Goal: Task Accomplishment & Management: Use online tool/utility

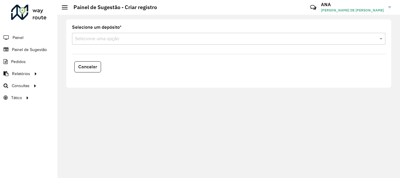
click at [85, 42] on div "Selecione uma opção" at bounding box center [228, 39] width 313 height 12
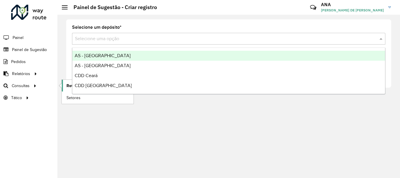
click at [70, 85] on span "Roteirização" at bounding box center [78, 86] width 24 height 6
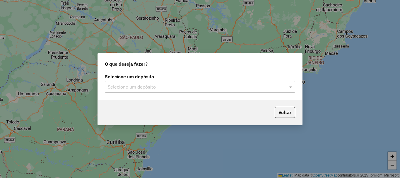
click at [170, 86] on input "text" at bounding box center [194, 86] width 173 height 7
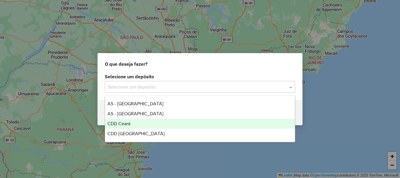
click at [120, 124] on span "CDD Ceará" at bounding box center [118, 123] width 23 height 5
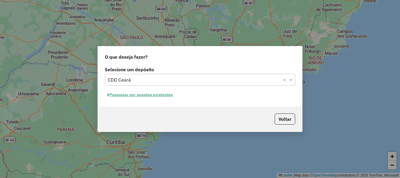
click at [133, 96] on button "Pesquisar por sessões existentes" at bounding box center [140, 94] width 71 height 9
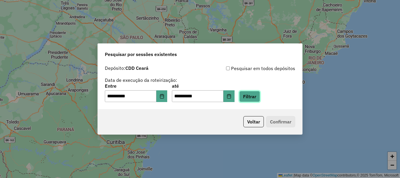
click at [260, 98] on button "Filtrar" at bounding box center [249, 96] width 21 height 11
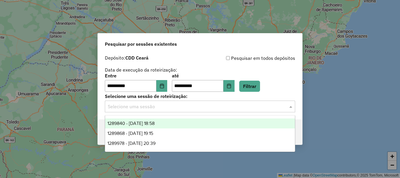
click at [141, 105] on input "text" at bounding box center [194, 106] width 173 height 7
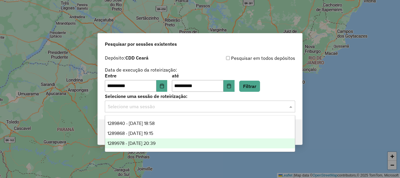
click at [144, 145] on span "1289978 - [DATE] 20:39" at bounding box center [131, 143] width 48 height 5
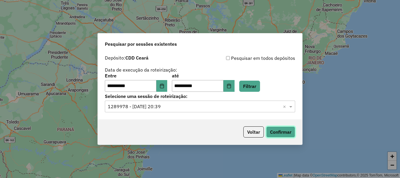
click at [290, 131] on button "Confirmar" at bounding box center [280, 131] width 29 height 11
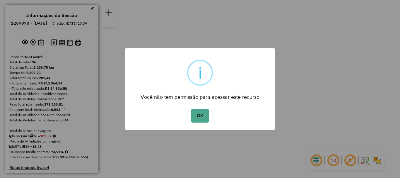
click at [203, 115] on button "OK" at bounding box center [199, 115] width 17 height 13
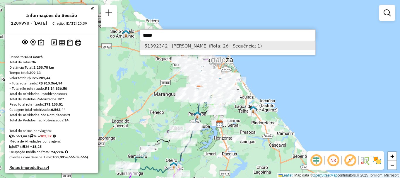
type input "*****"
click at [172, 44] on li "51392342 - KARLA ROCHA (Rota: 26 - Sequência: 1)" at bounding box center [227, 45] width 175 height 9
select select "**********"
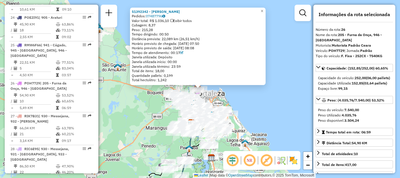
scroll to position [970, 0]
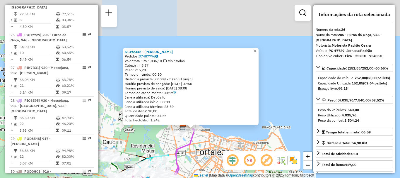
drag, startPoint x: 192, startPoint y: 91, endPoint x: 214, endPoint y: 139, distance: 52.9
click at [214, 139] on div "51392342 - KARLA ROCHA Pedidos: 07487796 Valor total: R$ 1.036,10 Exibir todos …" at bounding box center [200, 89] width 400 height 178
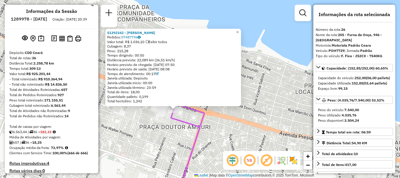
scroll to position [0, 0]
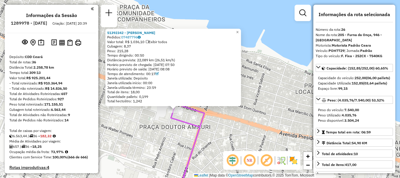
click at [37, 23] on h6 "1289978 - 07/10/2025" at bounding box center [29, 22] width 36 height 5
copy h6 "1289978"
